Goal: Information Seeking & Learning: Learn about a topic

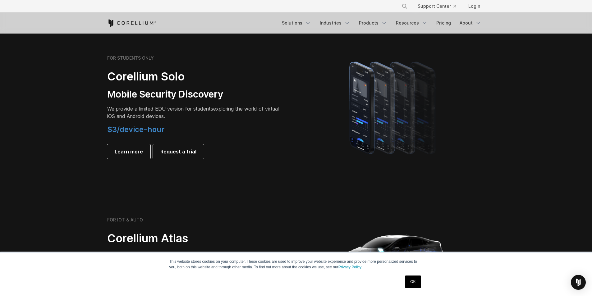
scroll to position [435, 0]
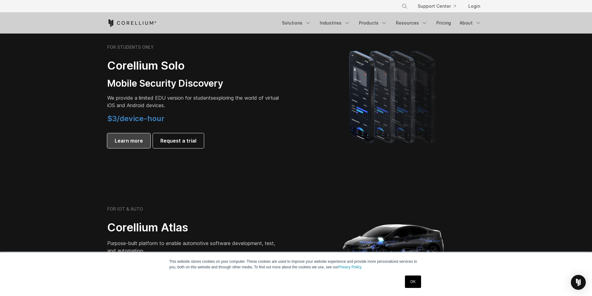
click at [131, 140] on span "Learn more" at bounding box center [129, 140] width 28 height 7
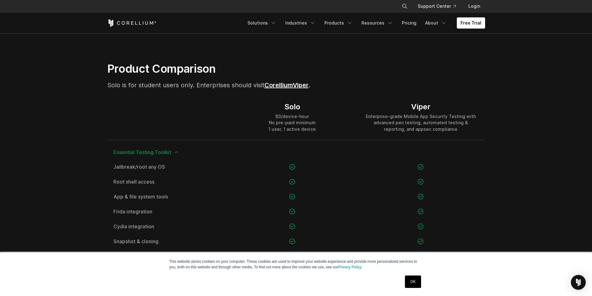
scroll to position [373, 0]
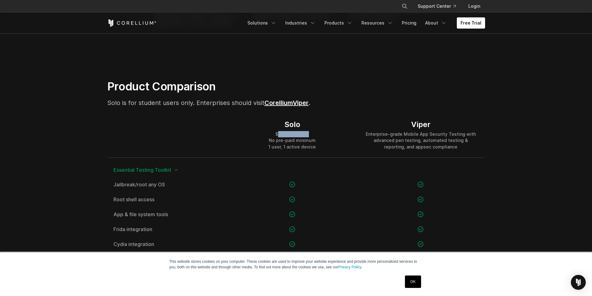
drag, startPoint x: 279, startPoint y: 133, endPoint x: 311, endPoint y: 135, distance: 32.1
click at [310, 135] on div "$3/device-hour No pre-paid minimum 1 user, 1 active device" at bounding box center [292, 140] width 47 height 19
click at [312, 135] on div "$3/device-hour No pre-paid minimum 1 user, 1 active device" at bounding box center [292, 140] width 47 height 19
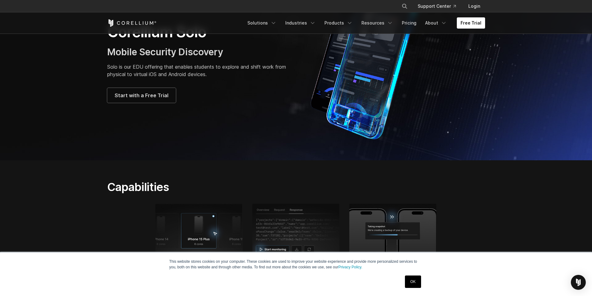
scroll to position [0, 0]
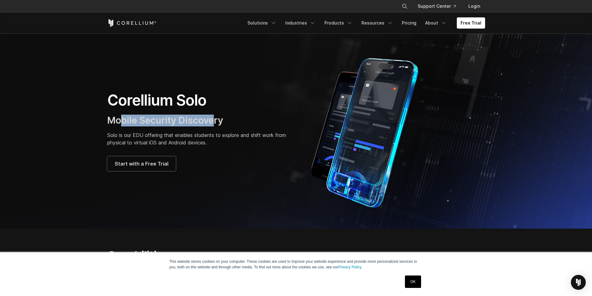
drag, startPoint x: 120, startPoint y: 120, endPoint x: 215, endPoint y: 118, distance: 94.8
click at [215, 118] on span "Mobile Security Discovery" at bounding box center [165, 120] width 116 height 11
click at [214, 119] on span "Mobile Security Discovery" at bounding box center [165, 120] width 116 height 11
click at [112, 134] on p "Solo is our EDU offering that enables students to explore and shift work from p…" at bounding box center [198, 139] width 183 height 15
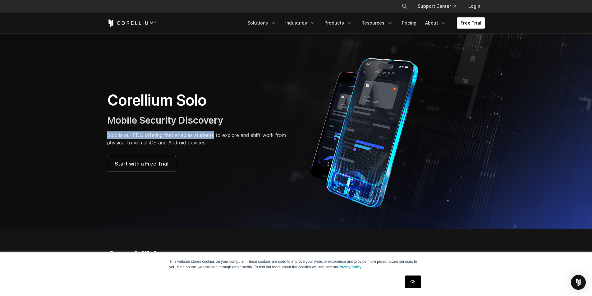
drag, startPoint x: 112, startPoint y: 134, endPoint x: 212, endPoint y: 134, distance: 100.4
click at [212, 134] on p "Solo is our EDU offering that enables students to explore and shift work from p…" at bounding box center [198, 139] width 183 height 15
click at [239, 134] on p "Solo is our EDU offering that enables students to explore and shift work from p…" at bounding box center [198, 139] width 183 height 15
click at [353, 21] on icon "Navigation Menu" at bounding box center [350, 23] width 6 height 6
